Goal: Information Seeking & Learning: Learn about a topic

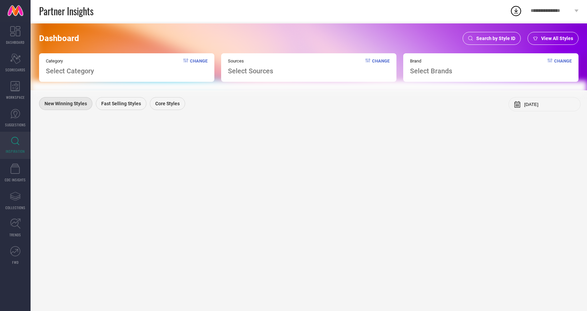
click at [493, 37] on span "Search by Style ID" at bounding box center [495, 38] width 39 height 5
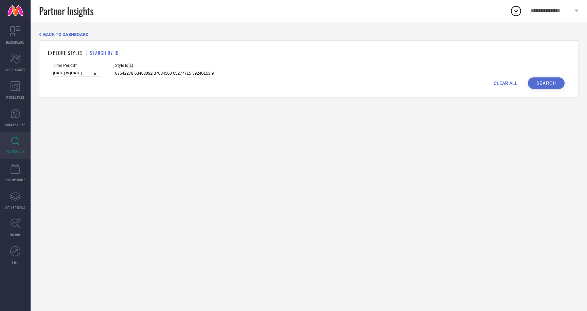
click at [115, 73] on input at bounding box center [164, 74] width 98 height 8
click at [72, 70] on input "[DATE] to [DATE]" at bounding box center [76, 73] width 47 height 7
select select "2"
select select "2025"
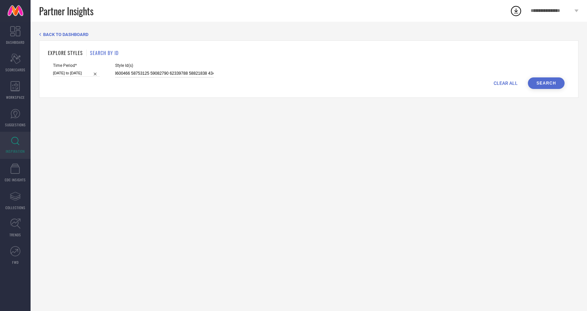
select select "3"
select select "2025"
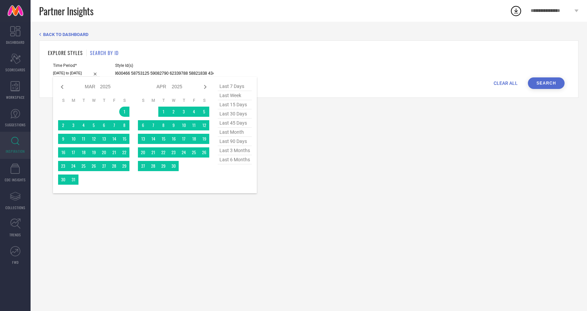
scroll to position [0, 0]
click at [233, 151] on span "last 3 months" at bounding box center [235, 150] width 34 height 9
type input "01-06-2025 to 31-08-2025"
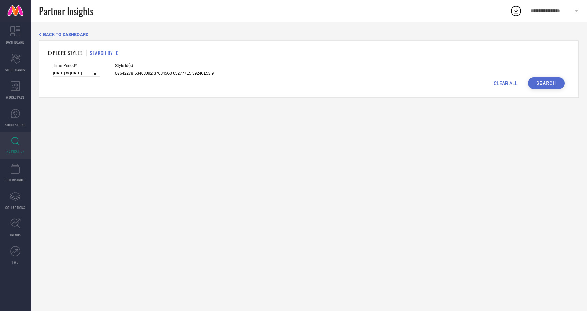
click at [543, 80] on button "Search" at bounding box center [545, 83] width 37 height 12
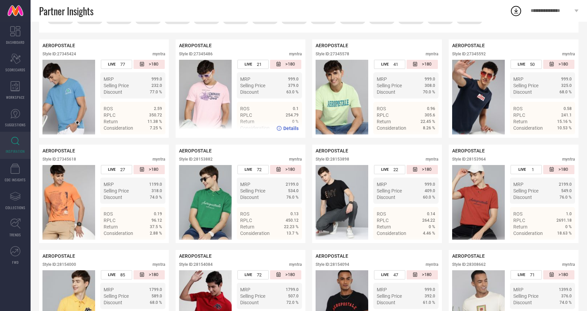
scroll to position [133, 0]
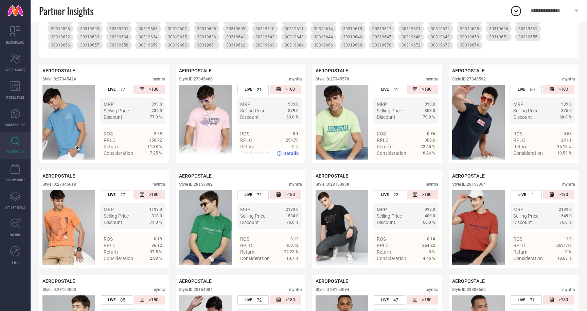
click at [292, 153] on span "Details" at bounding box center [290, 153] width 15 height 5
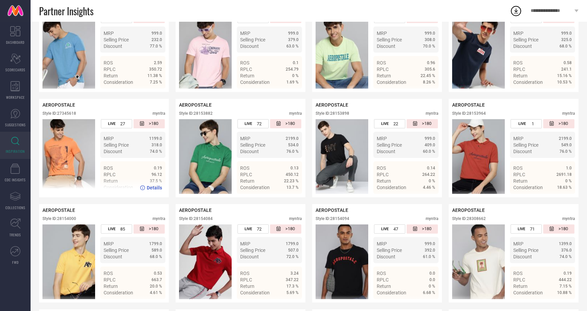
scroll to position [213, 0]
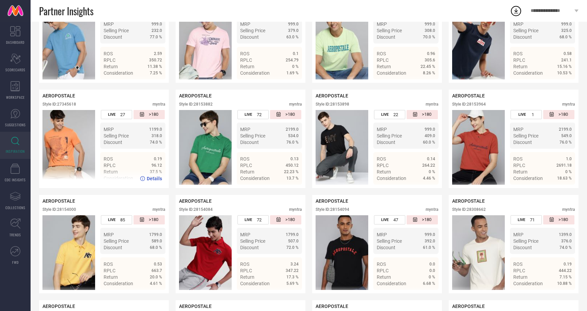
click at [155, 179] on span "Details" at bounding box center [154, 178] width 15 height 5
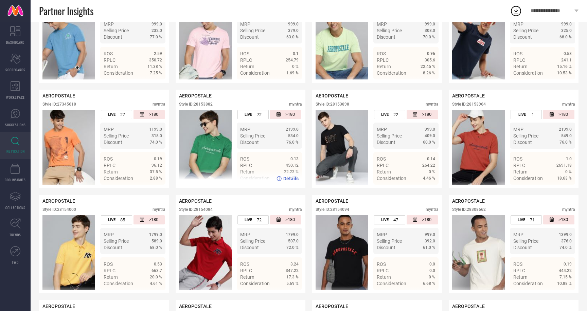
click at [289, 179] on span "Details" at bounding box center [290, 178] width 15 height 5
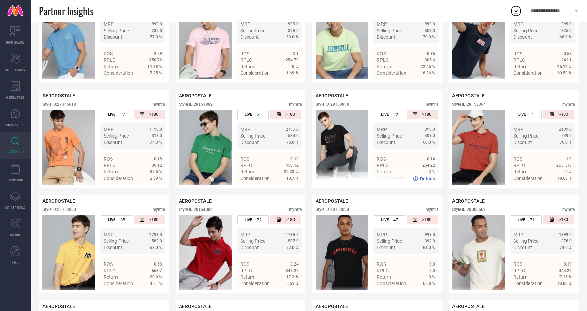
click at [429, 179] on span "Details" at bounding box center [427, 178] width 15 height 5
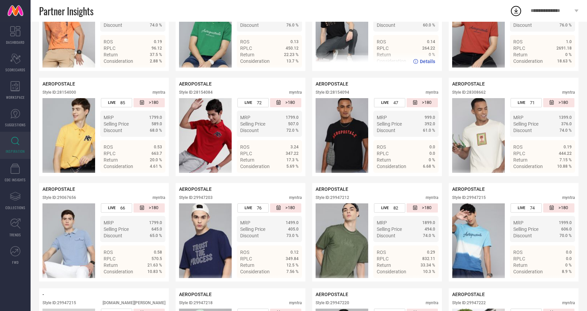
scroll to position [337, 0]
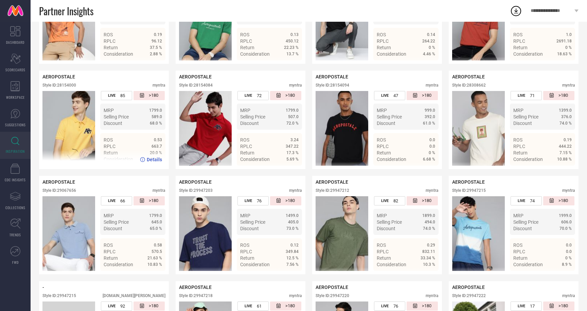
click at [152, 160] on span "Details" at bounding box center [154, 159] width 15 height 5
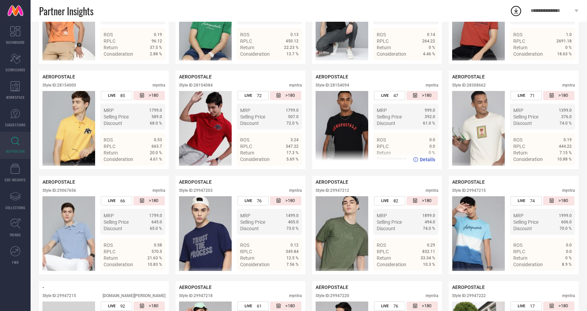
click at [323, 113] on img at bounding box center [341, 128] width 53 height 75
click at [425, 158] on span "Details" at bounding box center [427, 159] width 15 height 5
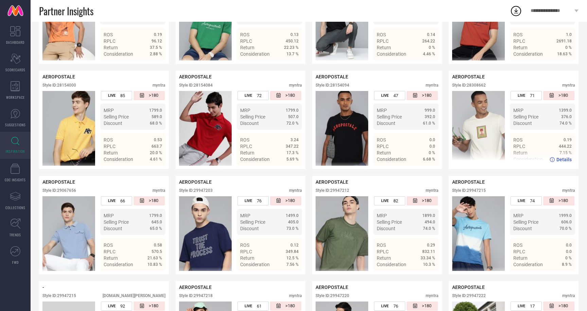
click at [564, 161] on span "Details" at bounding box center [563, 159] width 15 height 5
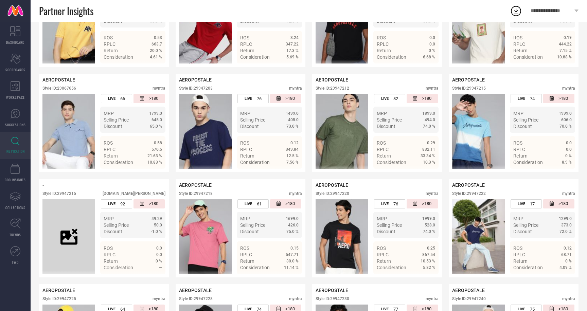
scroll to position [444, 0]
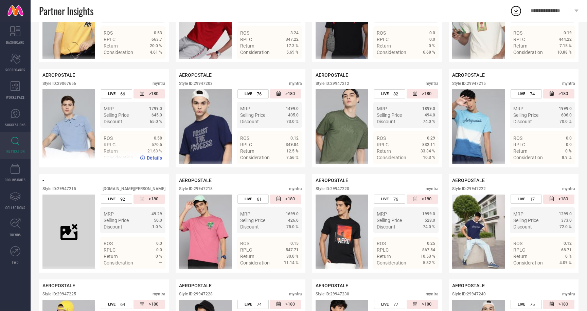
click at [153, 158] on span "Details" at bounding box center [154, 157] width 15 height 5
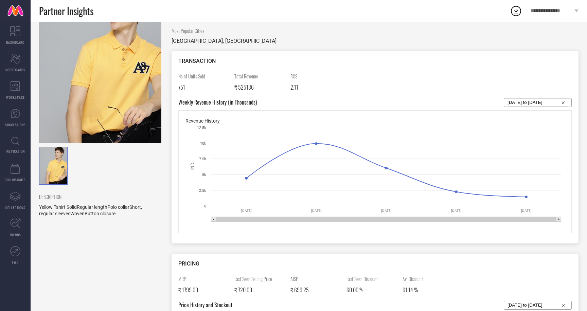
scroll to position [71, 0]
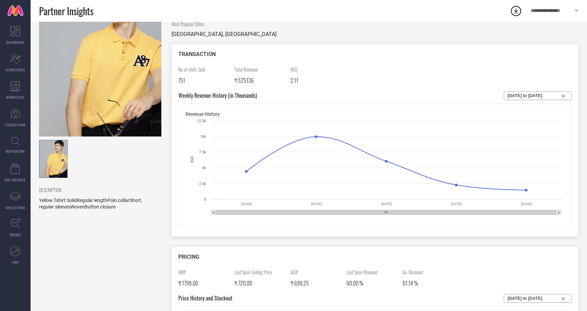
click at [545, 95] on input "[DATE] to [DATE]" at bounding box center [537, 96] width 60 height 8
select select "7"
select select "2025"
select select "8"
select select "2025"
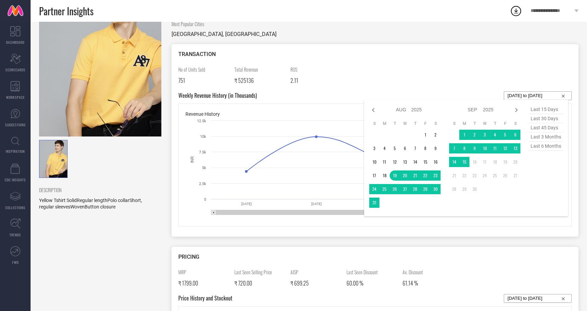
click at [542, 148] on span "last 6 months" at bounding box center [546, 146] width 34 height 9
type input "01-03-2025 to 31-08-2025"
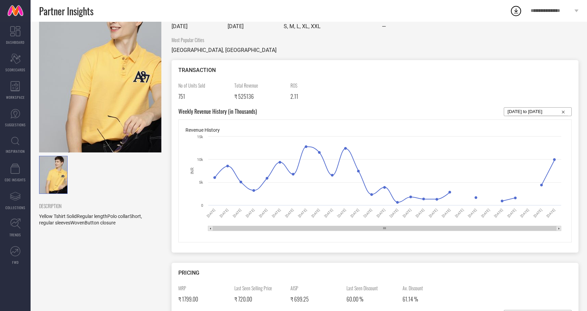
scroll to position [0, 0]
